Goal: Information Seeking & Learning: Learn about a topic

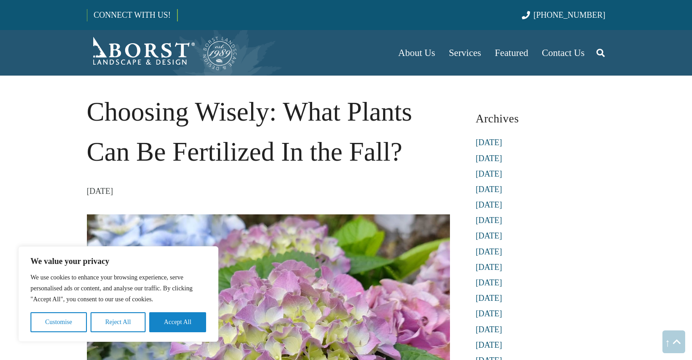
scroll to position [1107, 0]
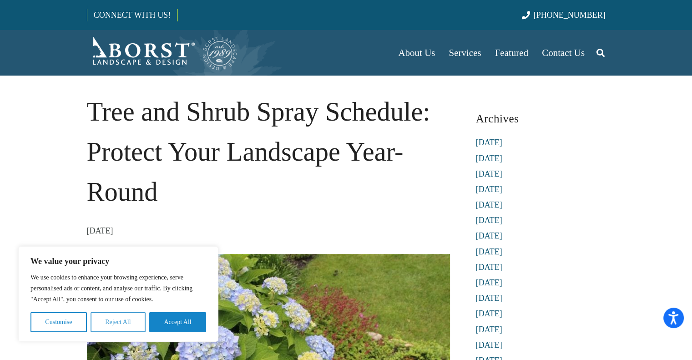
click at [127, 326] on button "Reject All" at bounding box center [118, 322] width 55 height 20
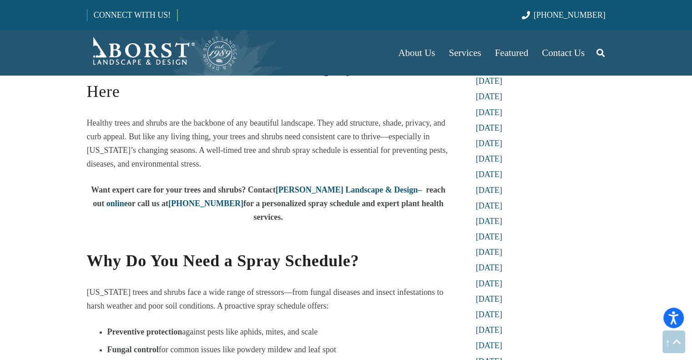
scroll to position [468, 0]
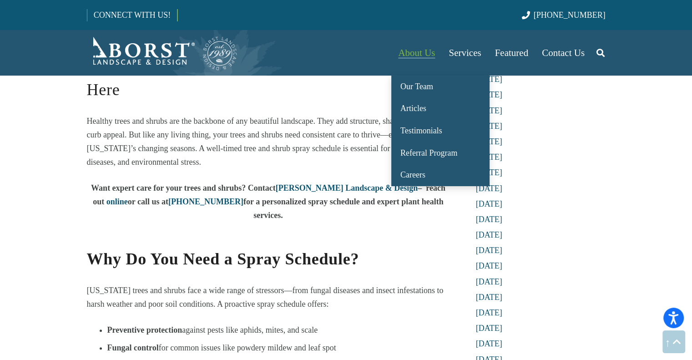
click at [422, 54] on span "About Us" at bounding box center [416, 52] width 37 height 11
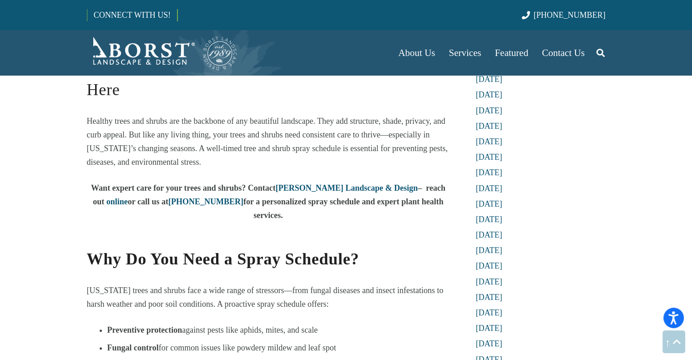
drag, startPoint x: 90, startPoint y: 121, endPoint x: 191, endPoint y: 308, distance: 212.8
drag, startPoint x: 88, startPoint y: 122, endPoint x: 127, endPoint y: 231, distance: 116.0
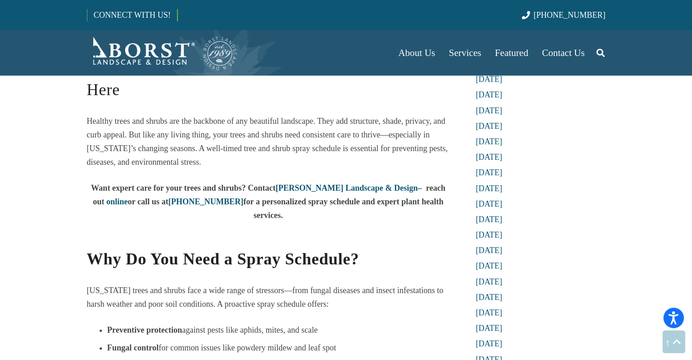
drag, startPoint x: 89, startPoint y: 103, endPoint x: 297, endPoint y: 251, distance: 254.8
